Goal: Information Seeking & Learning: Learn about a topic

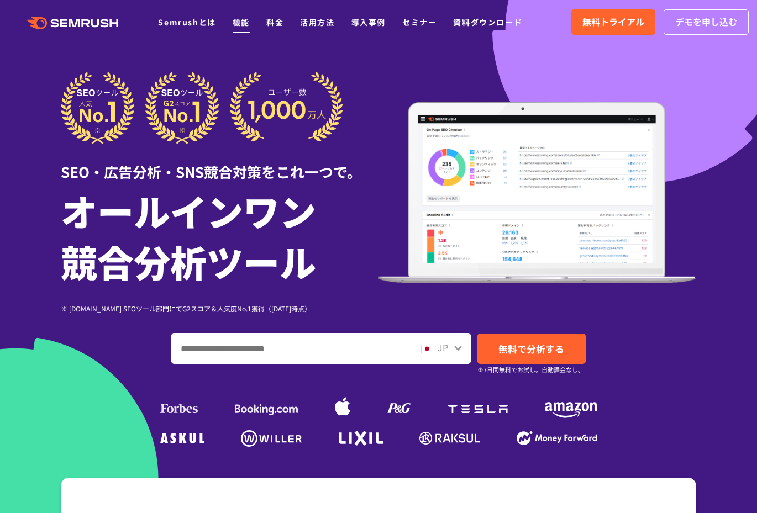
click at [242, 21] on link "機能" at bounding box center [241, 22] width 17 height 11
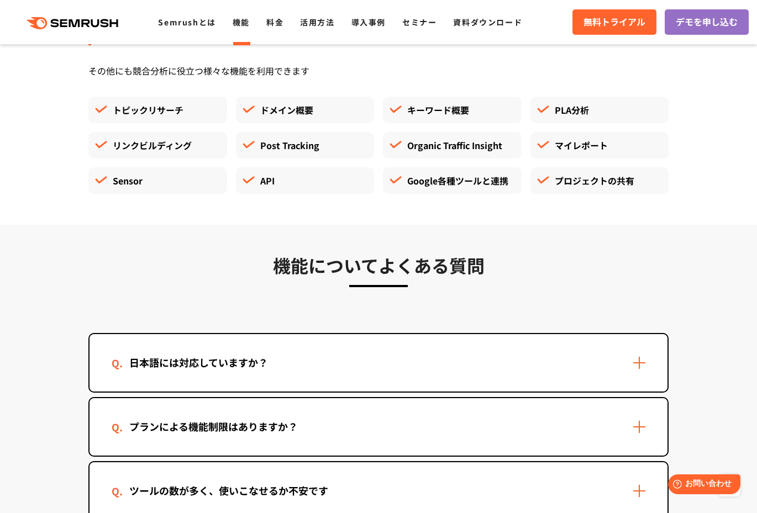
scroll to position [3307, 0]
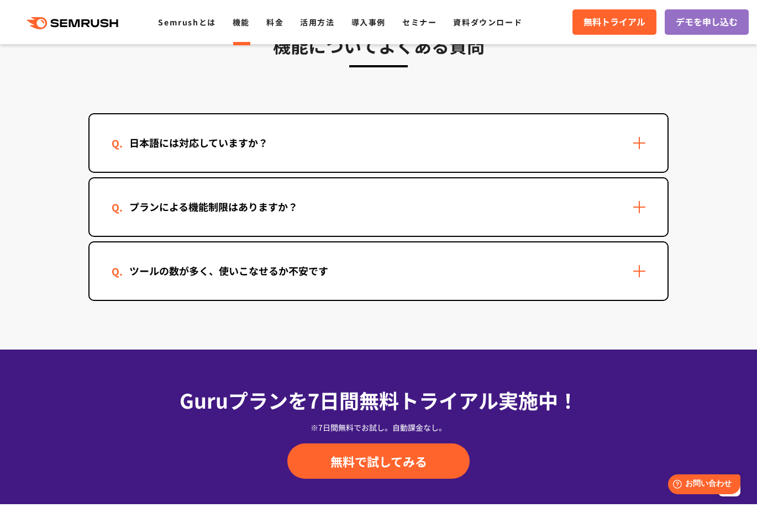
click at [175, 262] on div "ツールの数が多く、使いこなせるか不安です" at bounding box center [378, 270] width 578 height 57
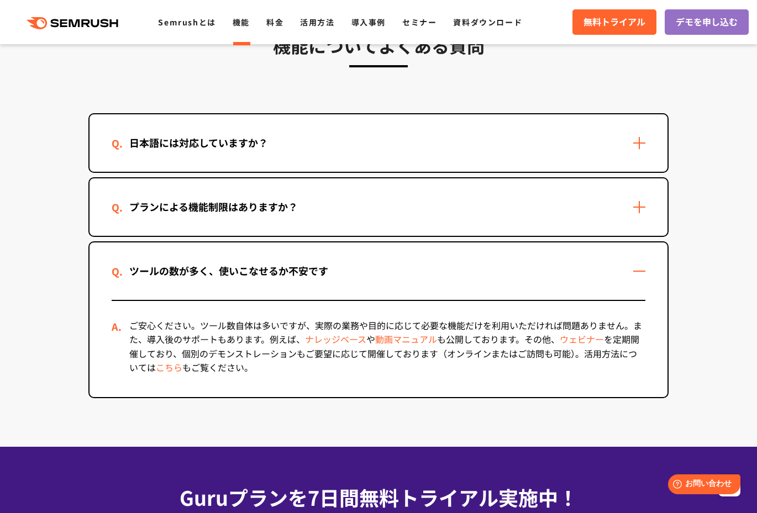
click at [181, 217] on div "プランによる機能制限はありますか？" at bounding box center [378, 206] width 578 height 57
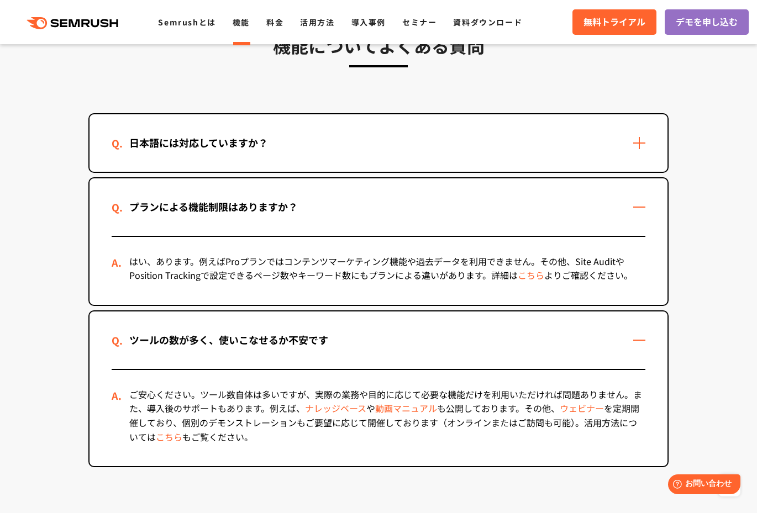
click at [179, 148] on div "日本語には対応していますか？" at bounding box center [199, 143] width 174 height 16
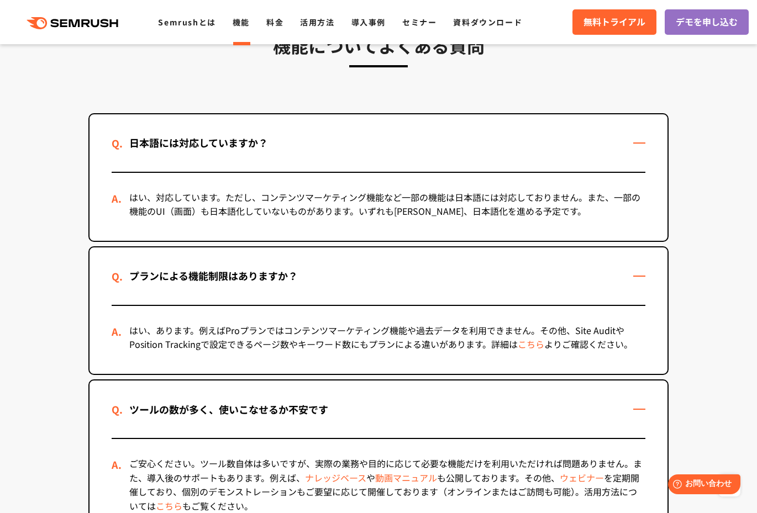
click at [76, 23] on icon ".cls {fill: #FF642D;}" at bounding box center [73, 23] width 125 height 12
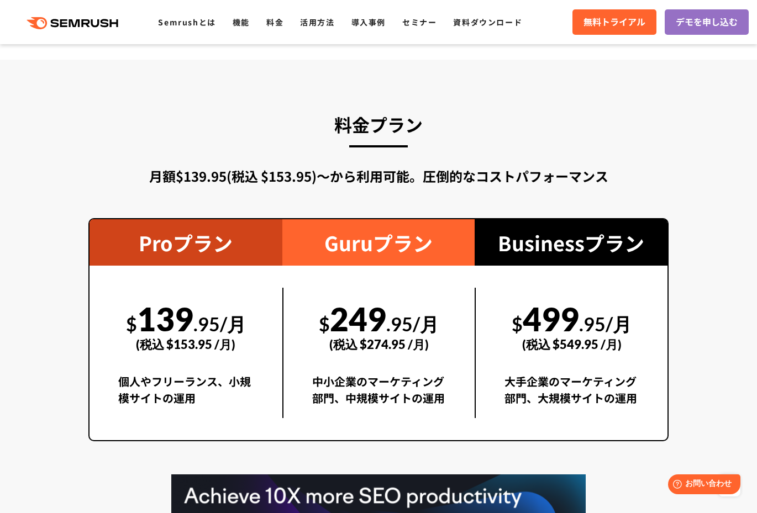
scroll to position [1927, 0]
